Goal: Find specific page/section: Find specific page/section

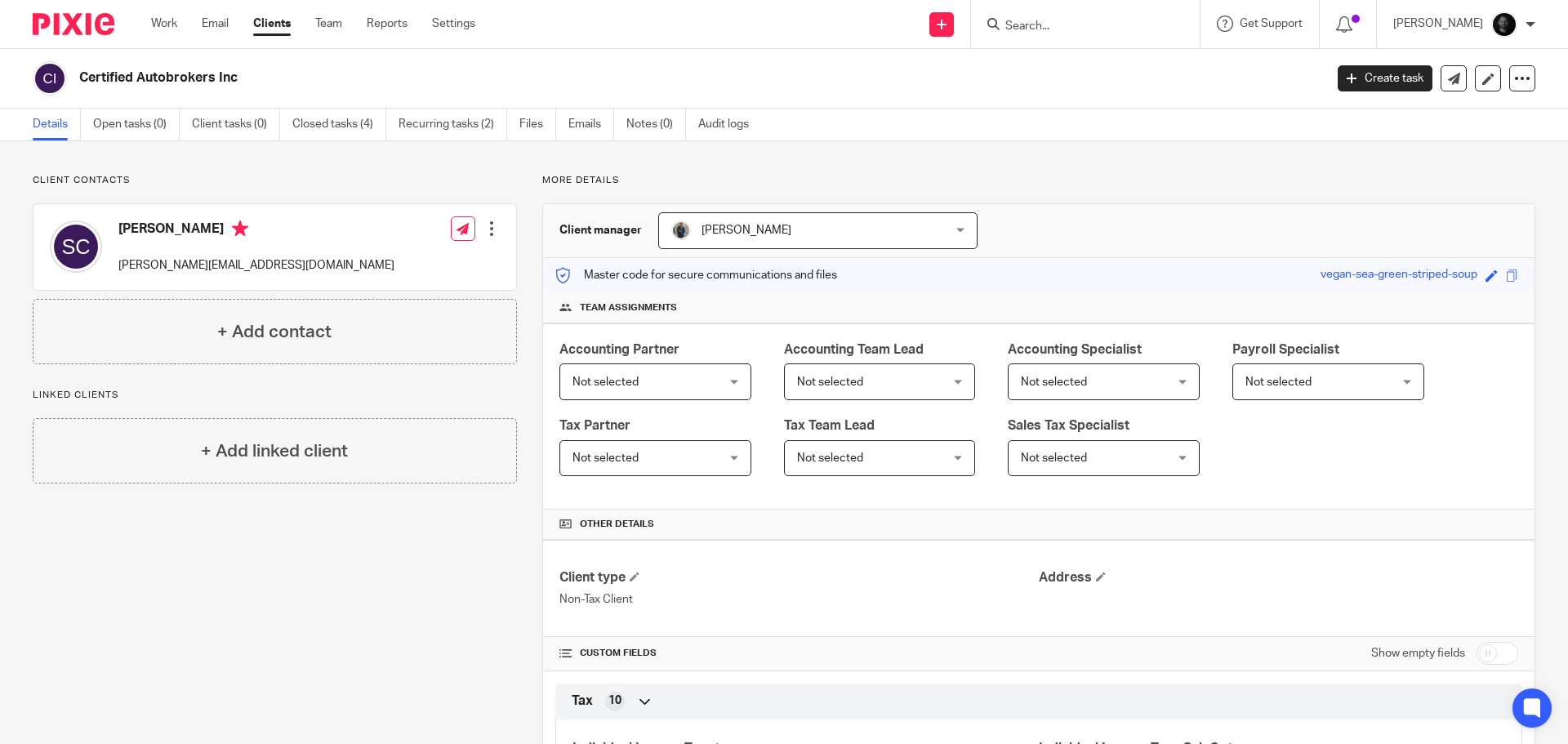
click at [1066, 20] on input "Search" at bounding box center [1077, 27] width 147 height 15
type input "p"
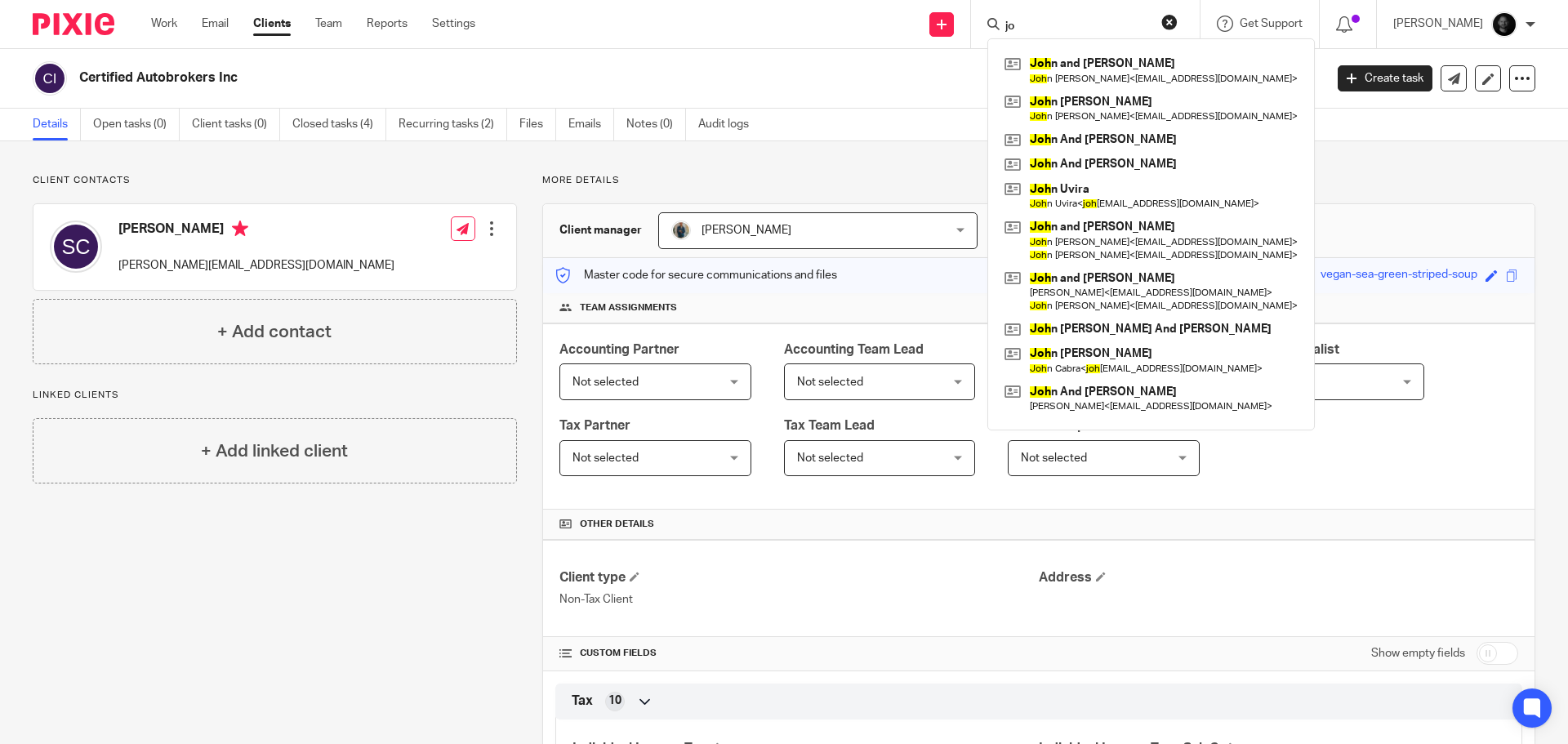
type input "j"
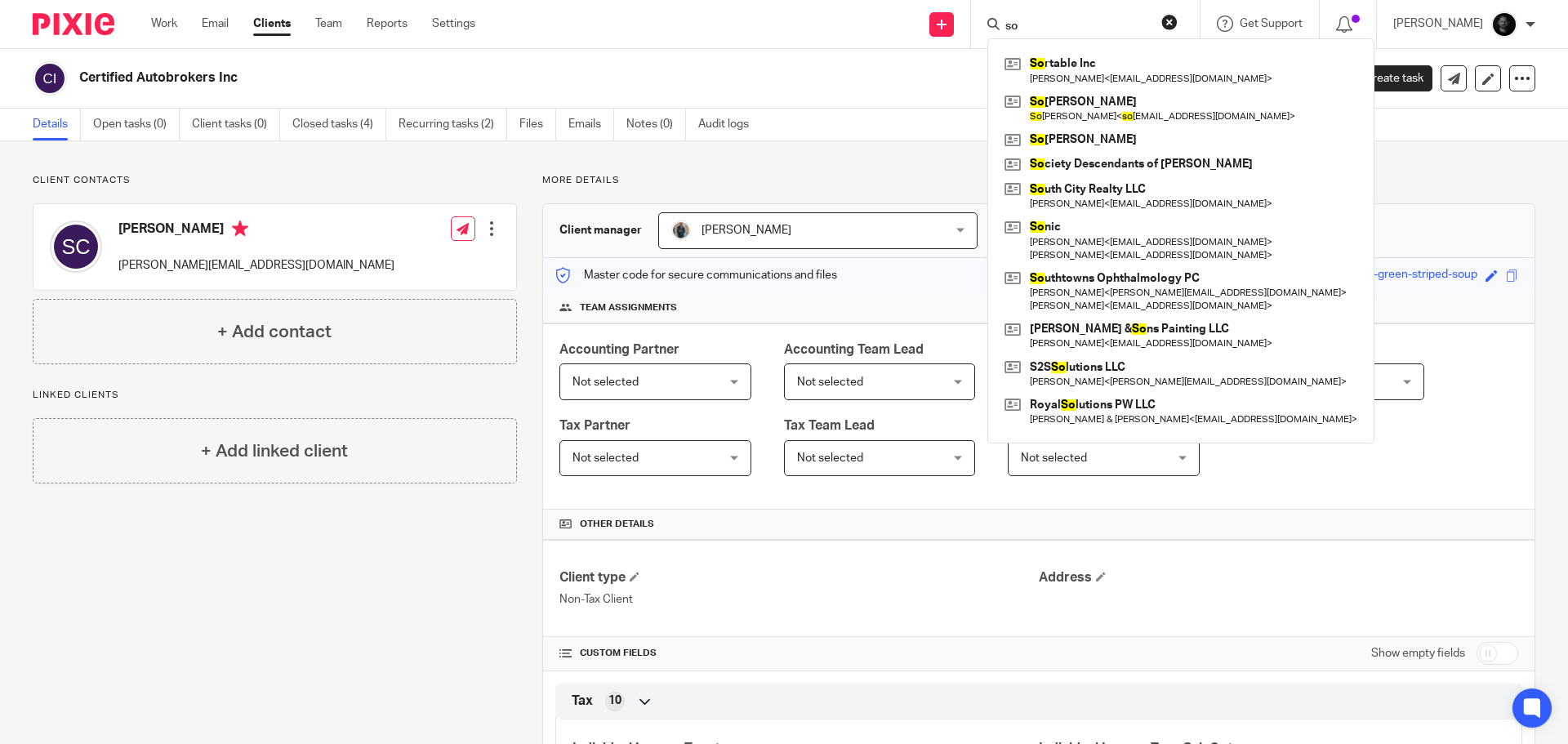
type input "s"
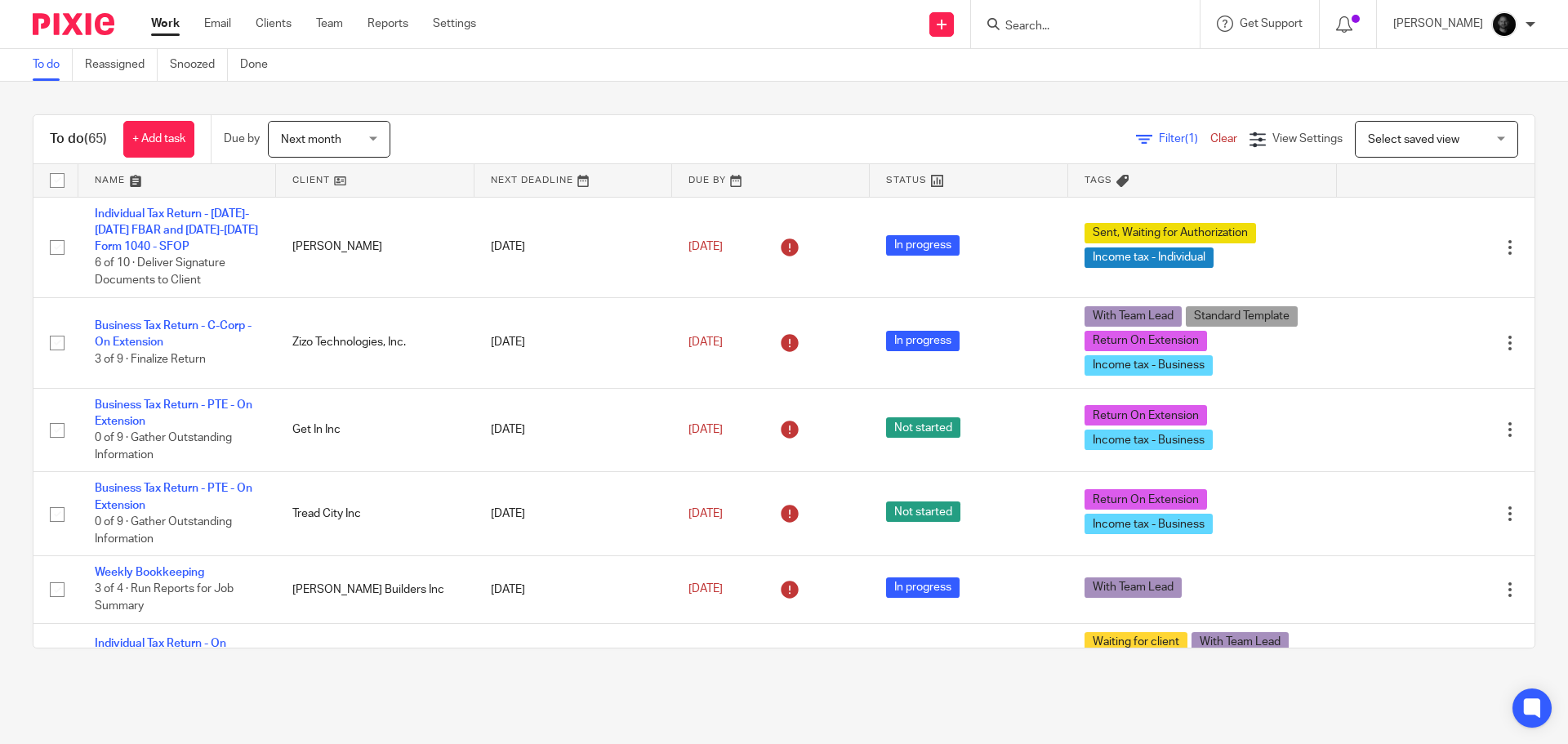
click at [1059, 22] on input "Search" at bounding box center [1077, 27] width 147 height 15
type input "d"
type input "g5"
click at [1065, 77] on link at bounding box center [1138, 69] width 276 height 37
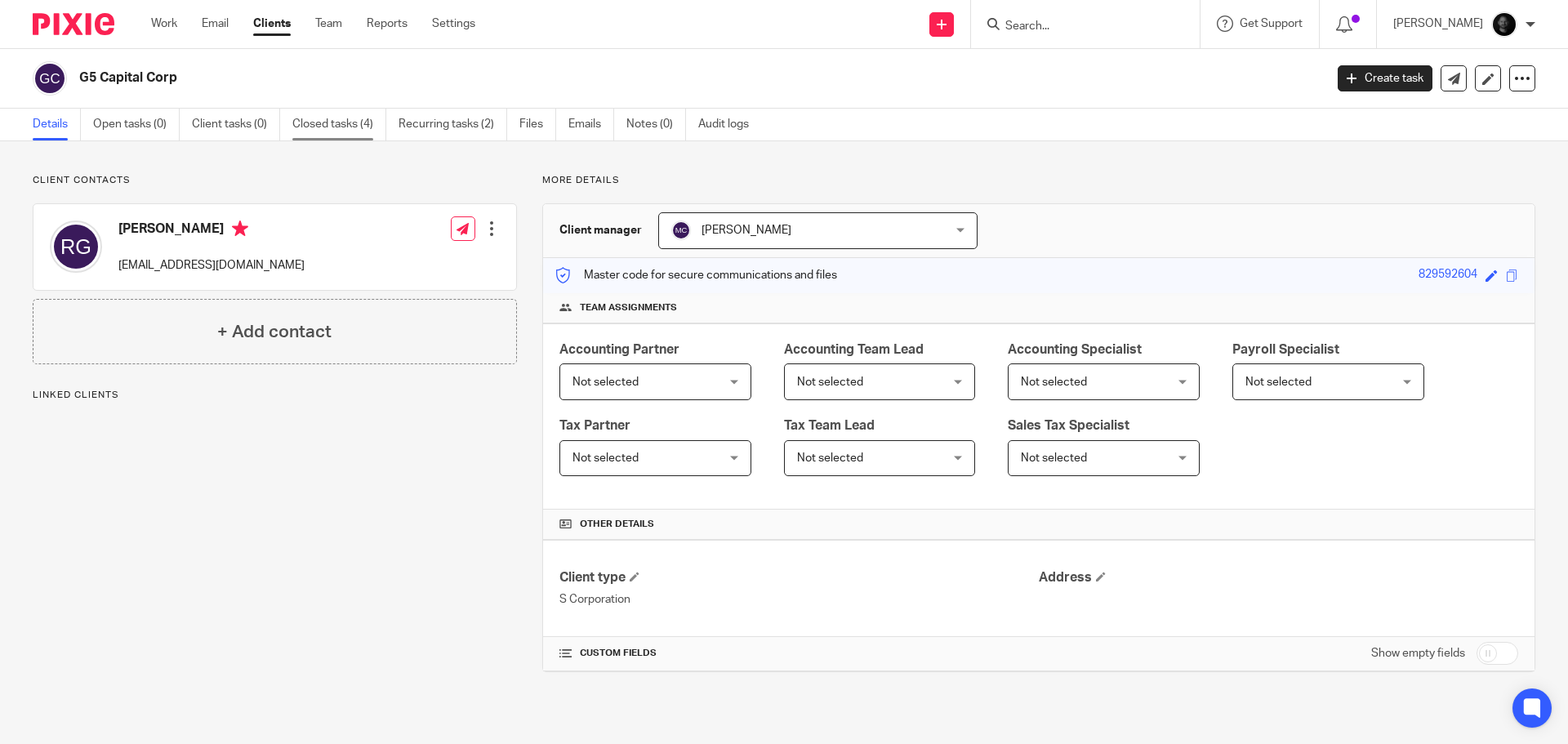
click at [315, 126] on link "Closed tasks (4)" at bounding box center [339, 124] width 94 height 32
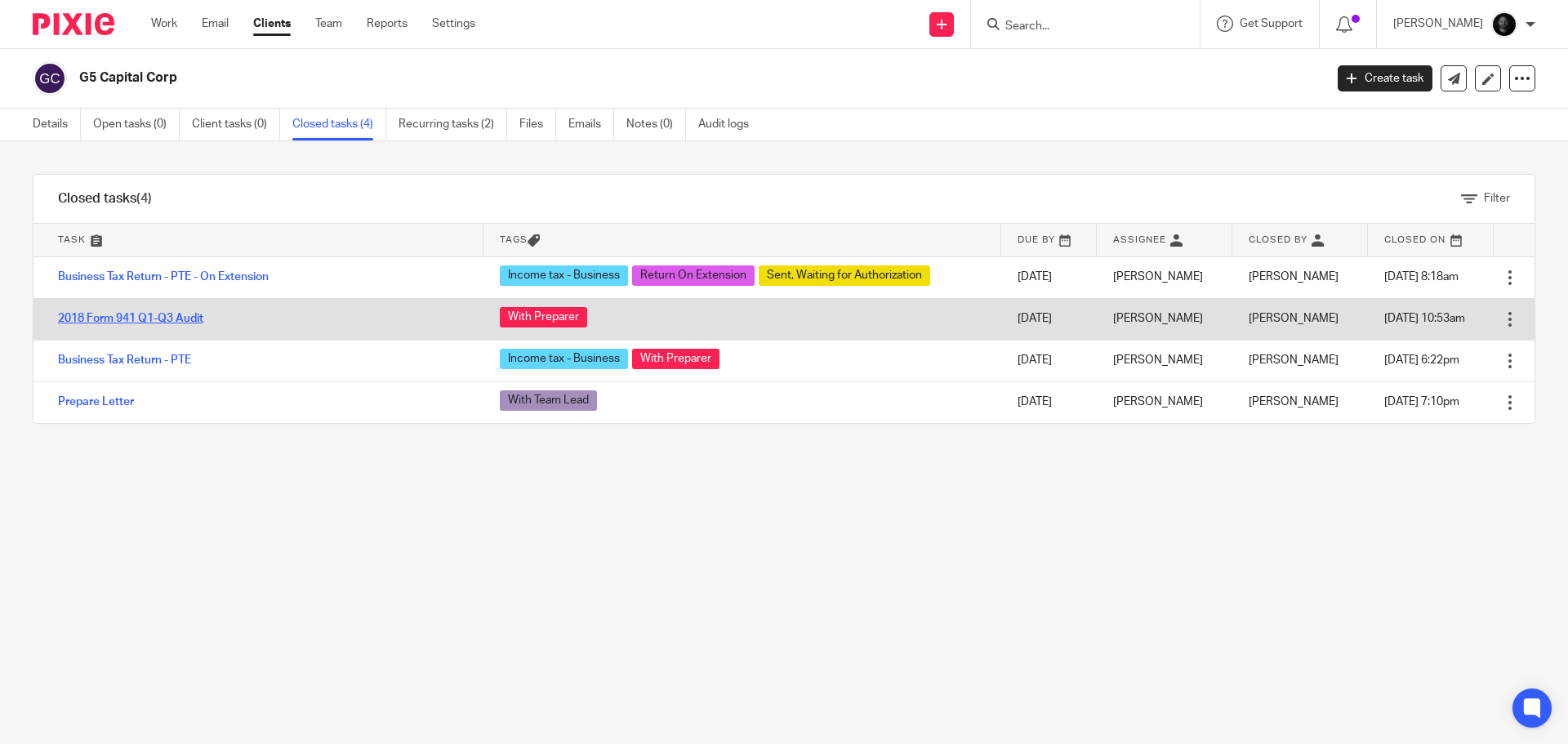
click at [148, 315] on link "2018 Form 941 Q1-Q3 Audit" at bounding box center [131, 318] width 145 height 11
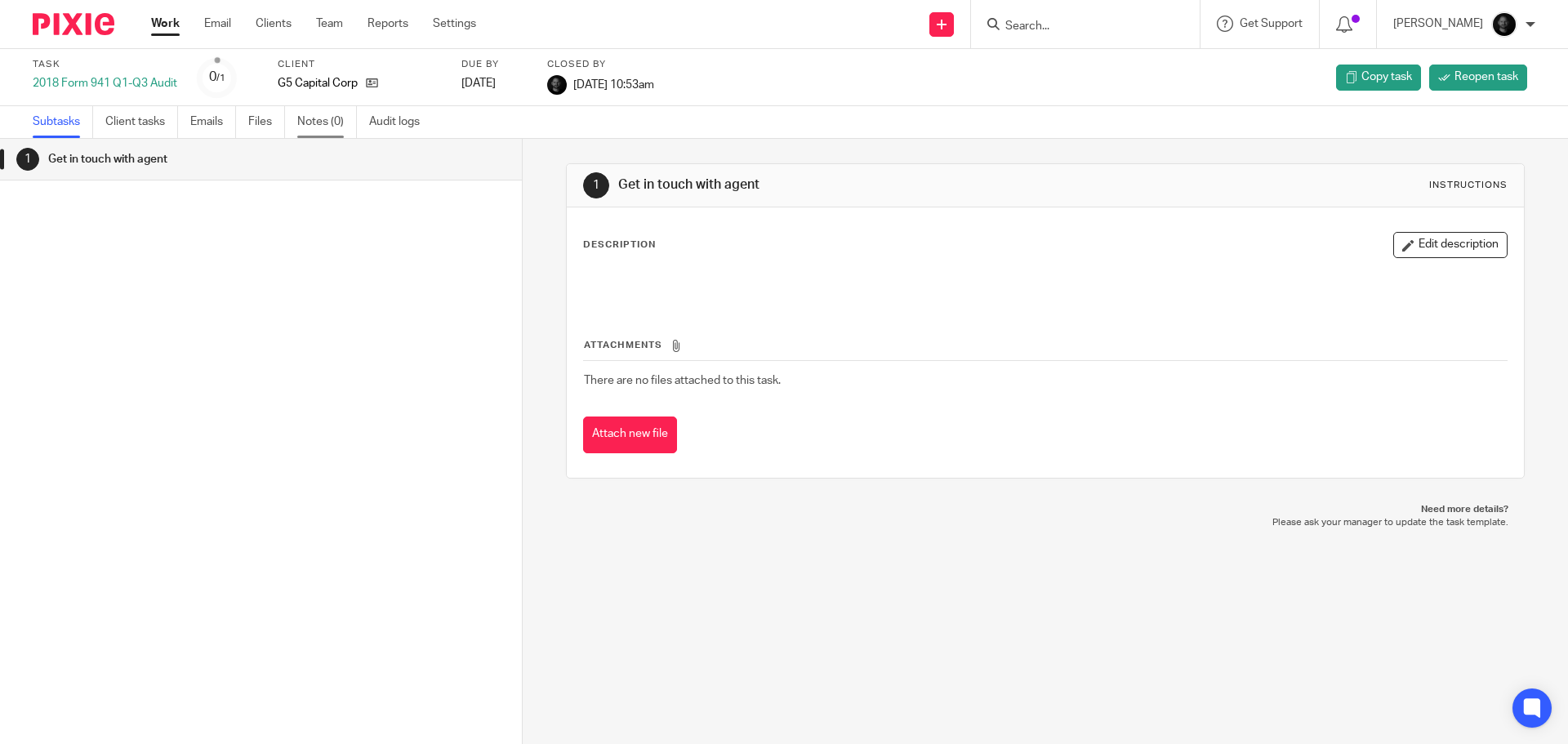
click at [326, 126] on link "Notes (0)" at bounding box center [326, 122] width 60 height 32
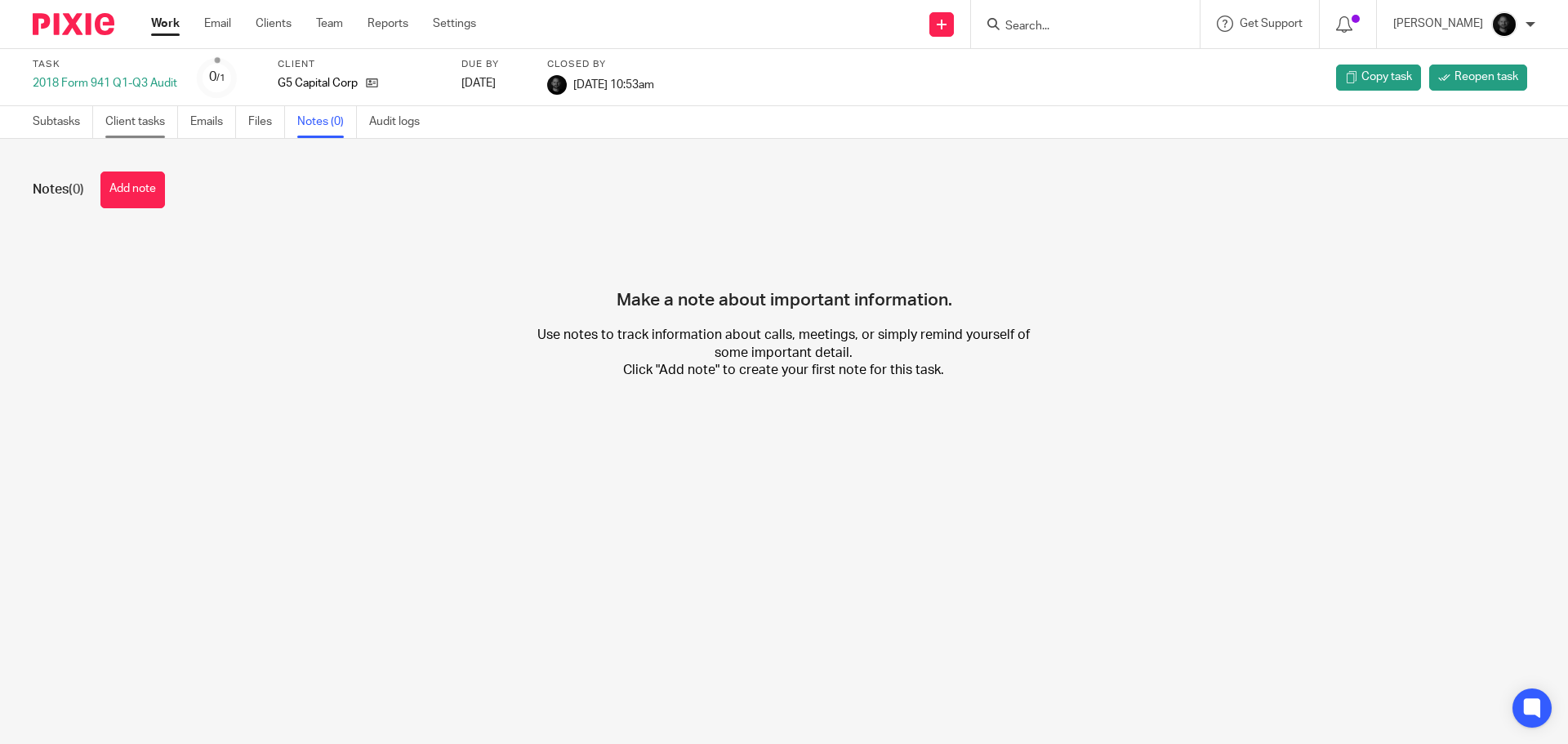
click at [139, 127] on link "Client tasks" at bounding box center [142, 122] width 73 height 32
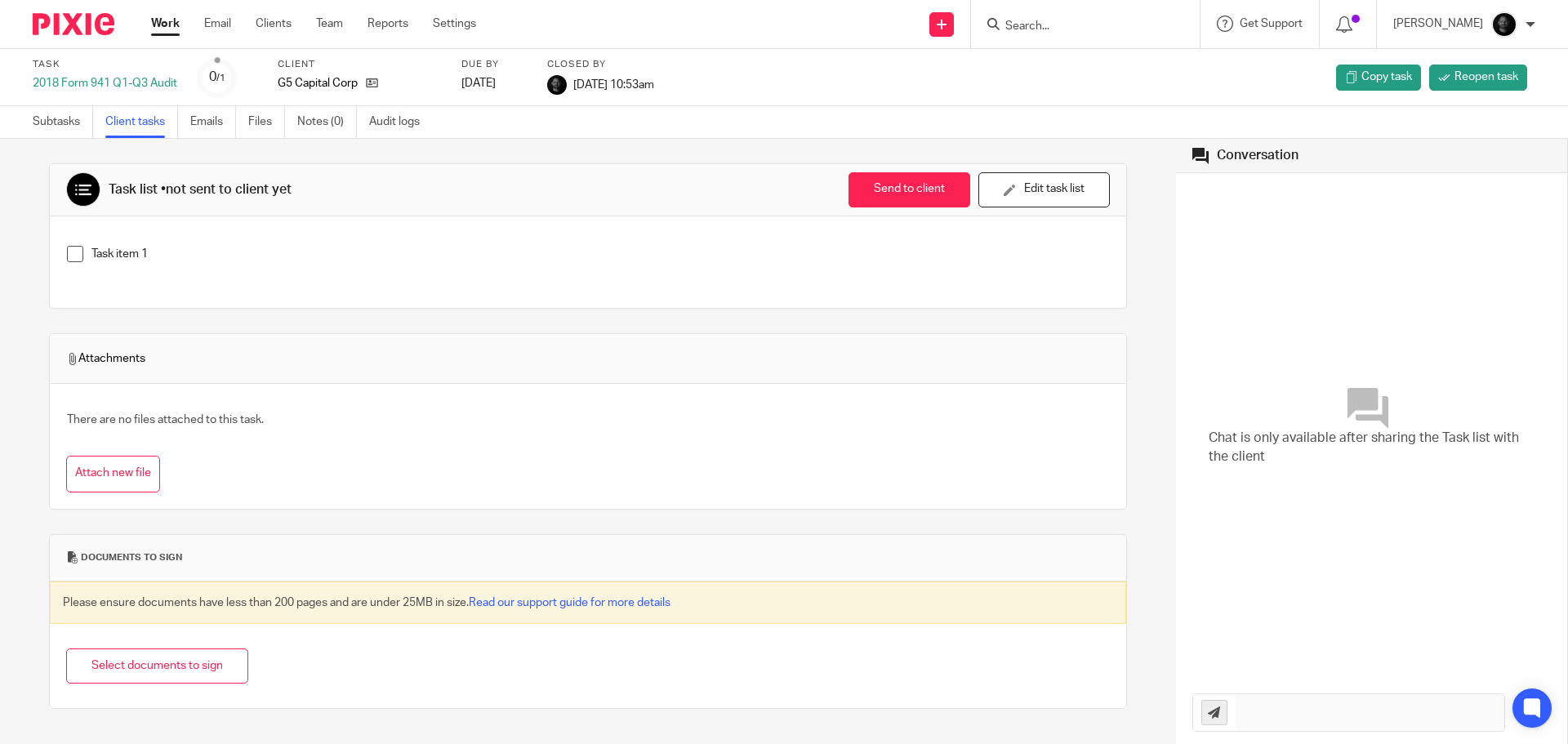
click at [81, 126] on link "Subtasks" at bounding box center [63, 122] width 61 height 32
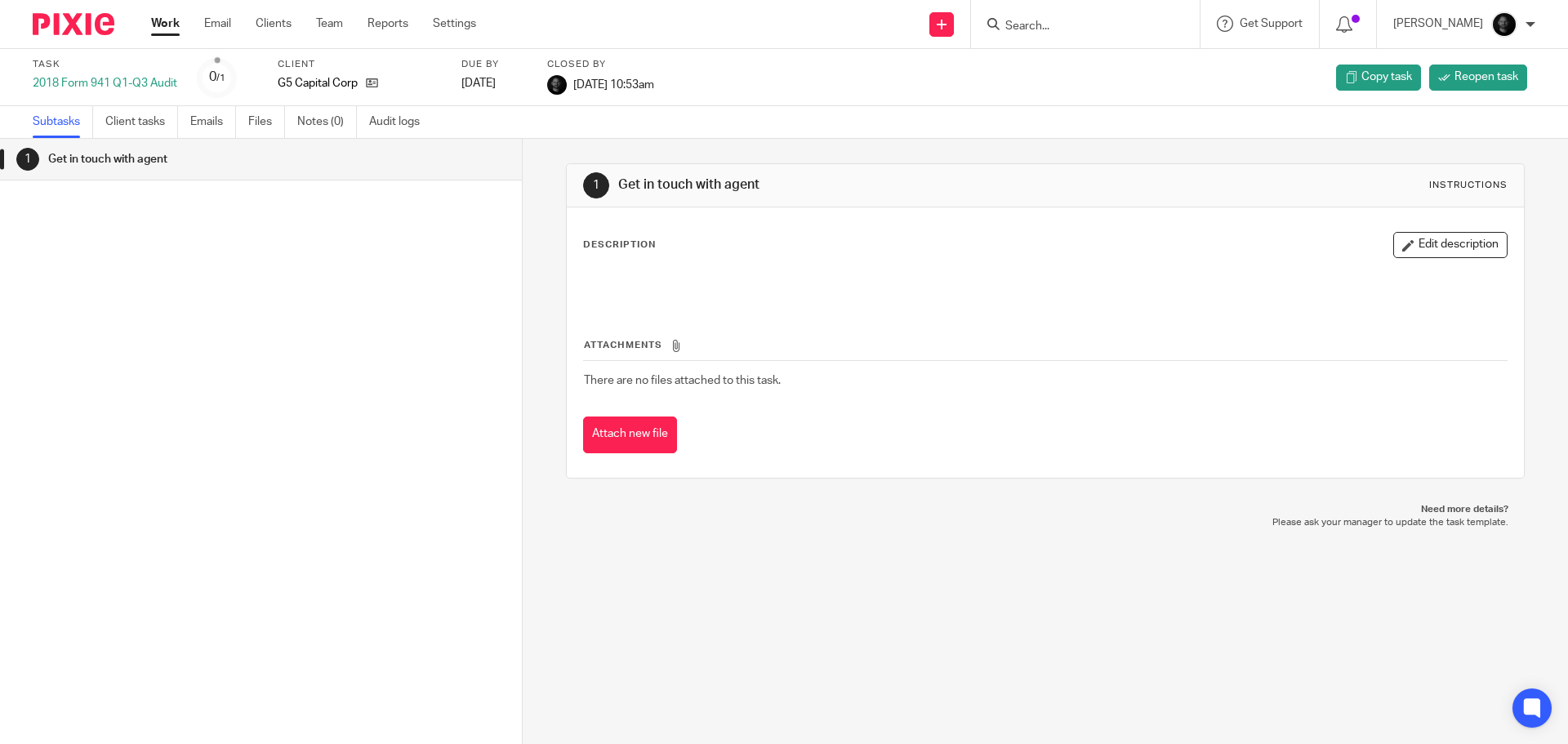
click at [212, 165] on h1 "Get in touch with agent" at bounding box center [201, 159] width 306 height 24
